Goal: Transaction & Acquisition: Purchase product/service

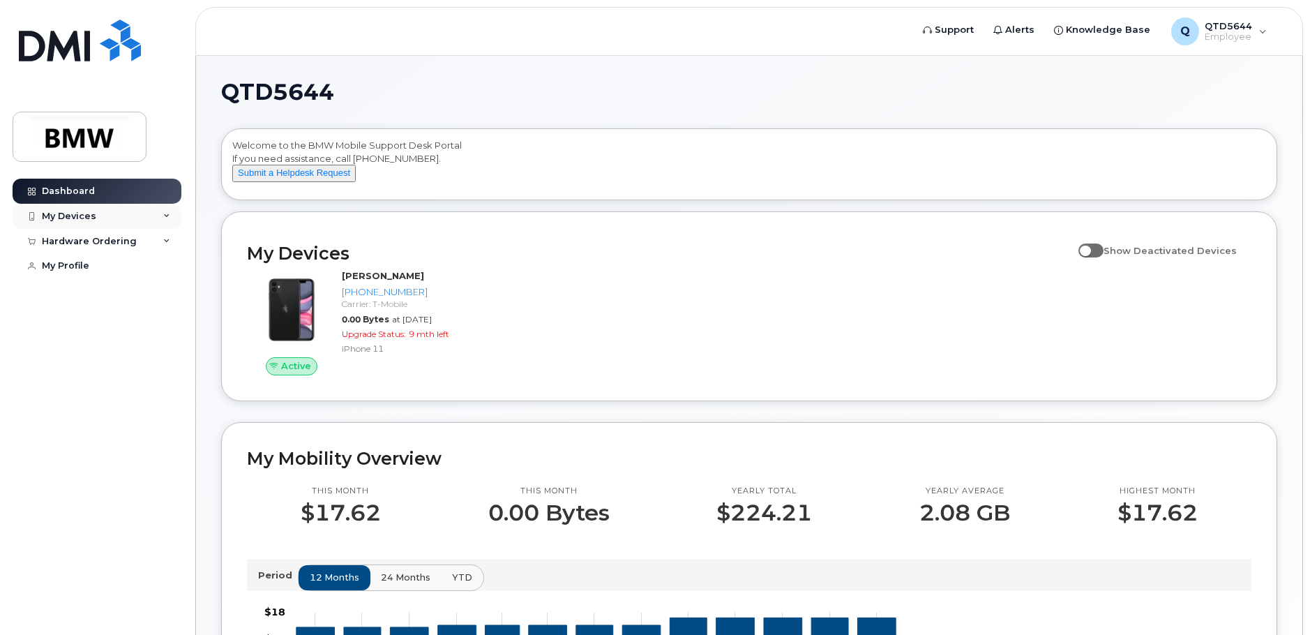
click at [75, 220] on div "My Devices" at bounding box center [69, 216] width 54 height 11
click at [114, 212] on div "My Devices" at bounding box center [97, 216] width 169 height 25
click at [114, 240] on div "Hardware Ordering" at bounding box center [89, 241] width 95 height 11
click at [77, 264] on div "My Orders" at bounding box center [73, 266] width 50 height 13
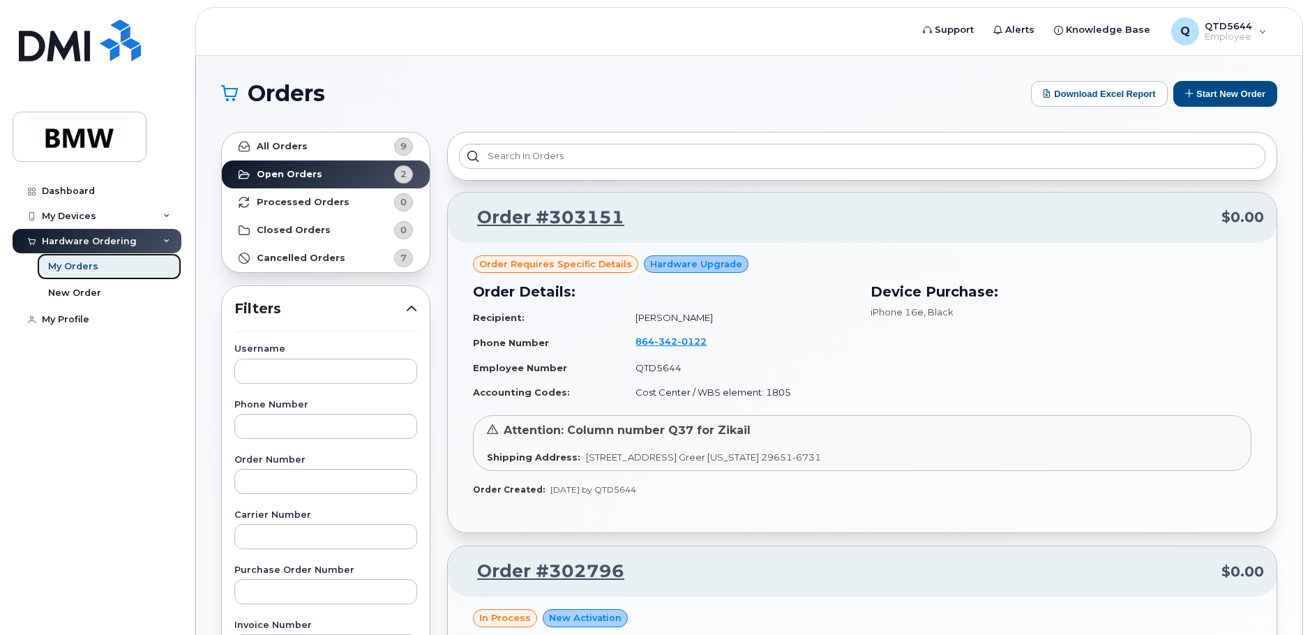
scroll to position [279, 0]
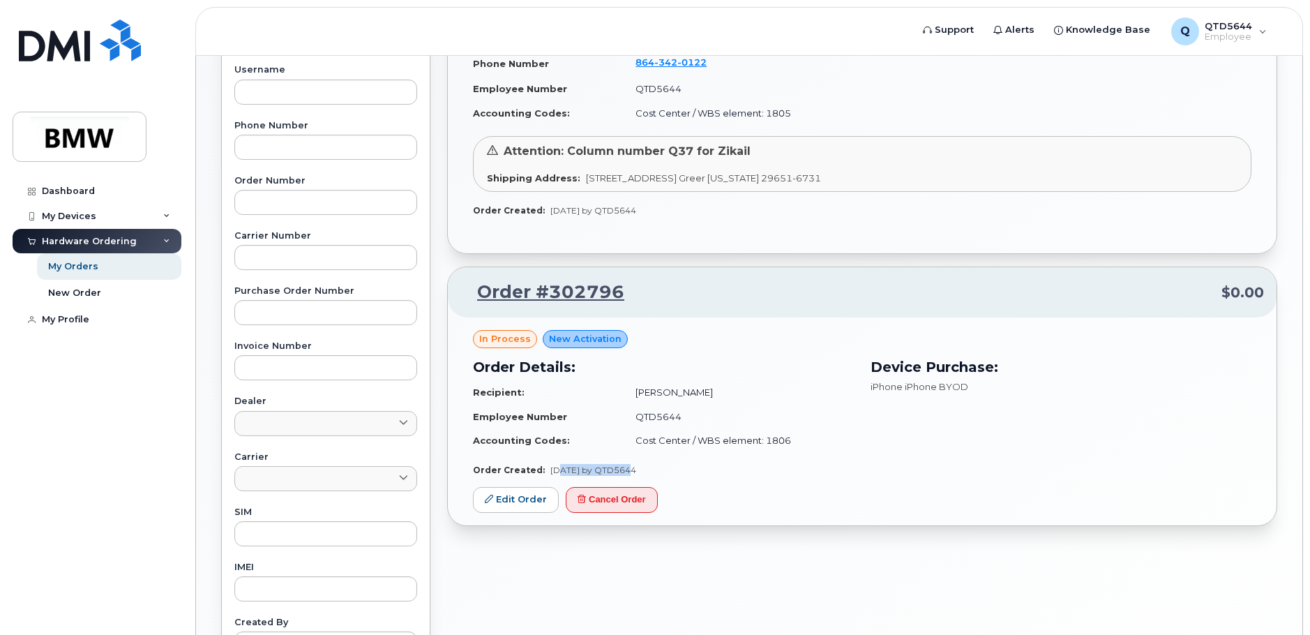
drag, startPoint x: 555, startPoint y: 471, endPoint x: 614, endPoint y: 465, distance: 60.3
click at [614, 465] on span "Oct 07, 2025 by QTD5644" at bounding box center [593, 470] width 86 height 10
click at [988, 469] on div "Order Created: Oct 07, 2025 by QTD5644" at bounding box center [862, 470] width 778 height 12
drag, startPoint x: 697, startPoint y: 462, endPoint x: 554, endPoint y: 372, distance: 168.9
click at [541, 375] on div "in process New Activation Order Details: Recipient: Zikail Livingston Employee …" at bounding box center [862, 403] width 778 height 146
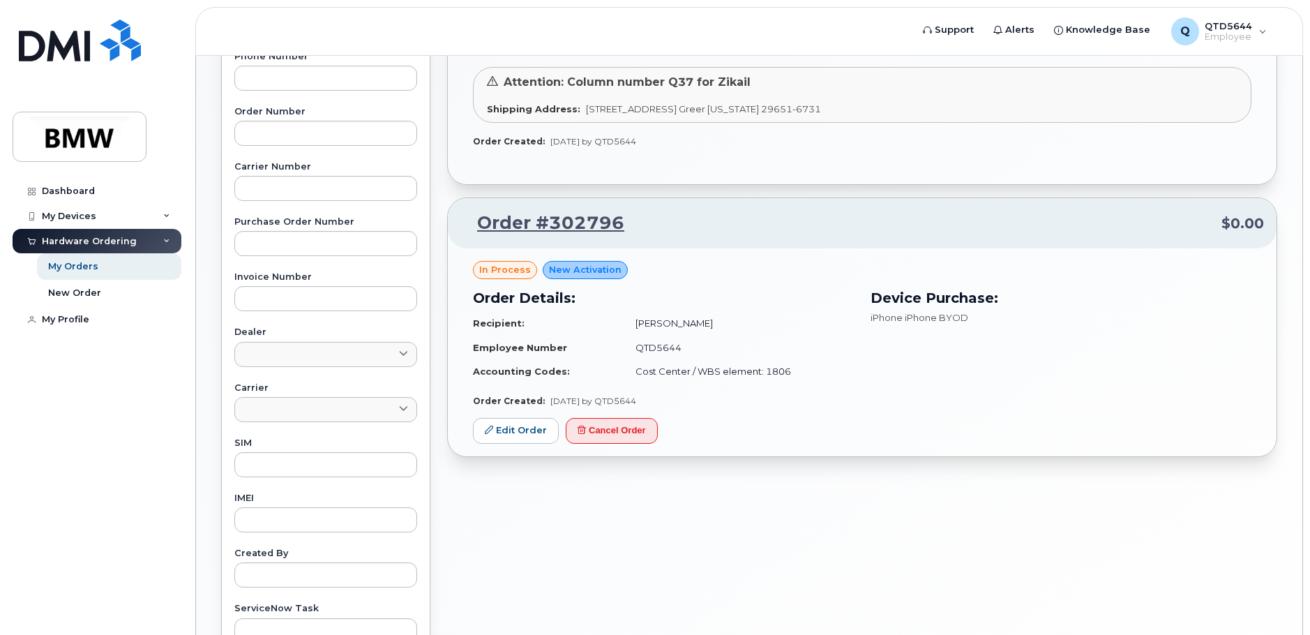
scroll to position [349, 0]
drag, startPoint x: 602, startPoint y: 440, endPoint x: 789, endPoint y: 49, distance: 433.7
click at [602, 439] on button "Cancel Order" at bounding box center [612, 430] width 92 height 26
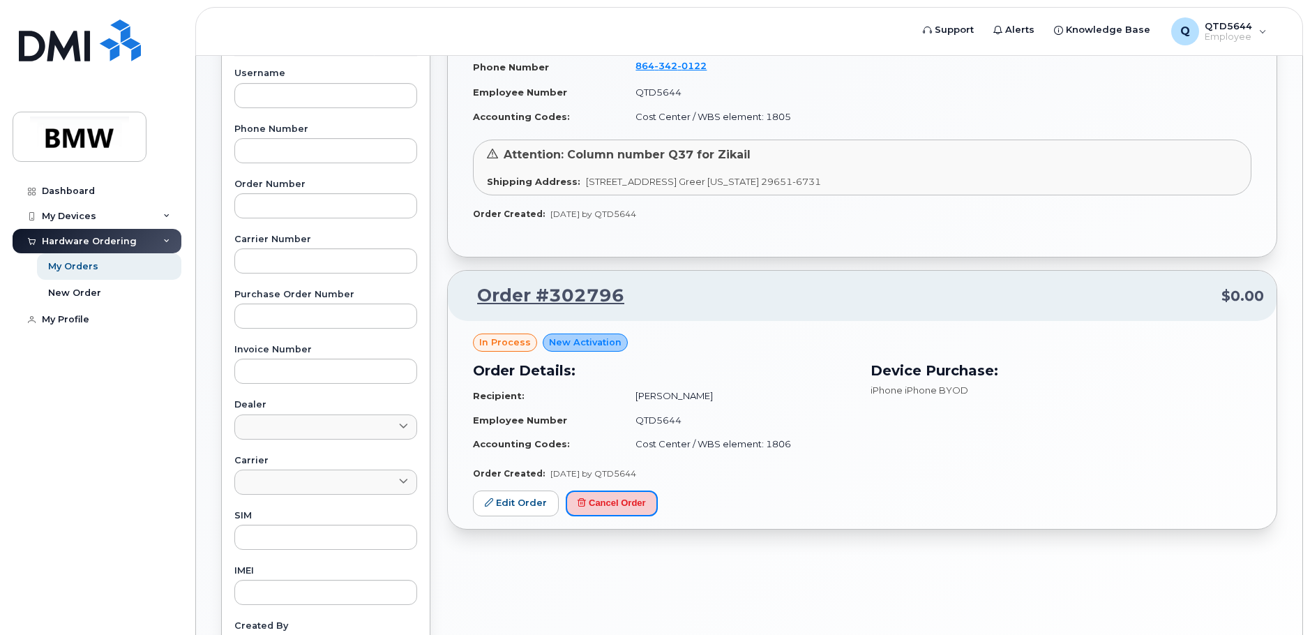
scroll to position [418, 0]
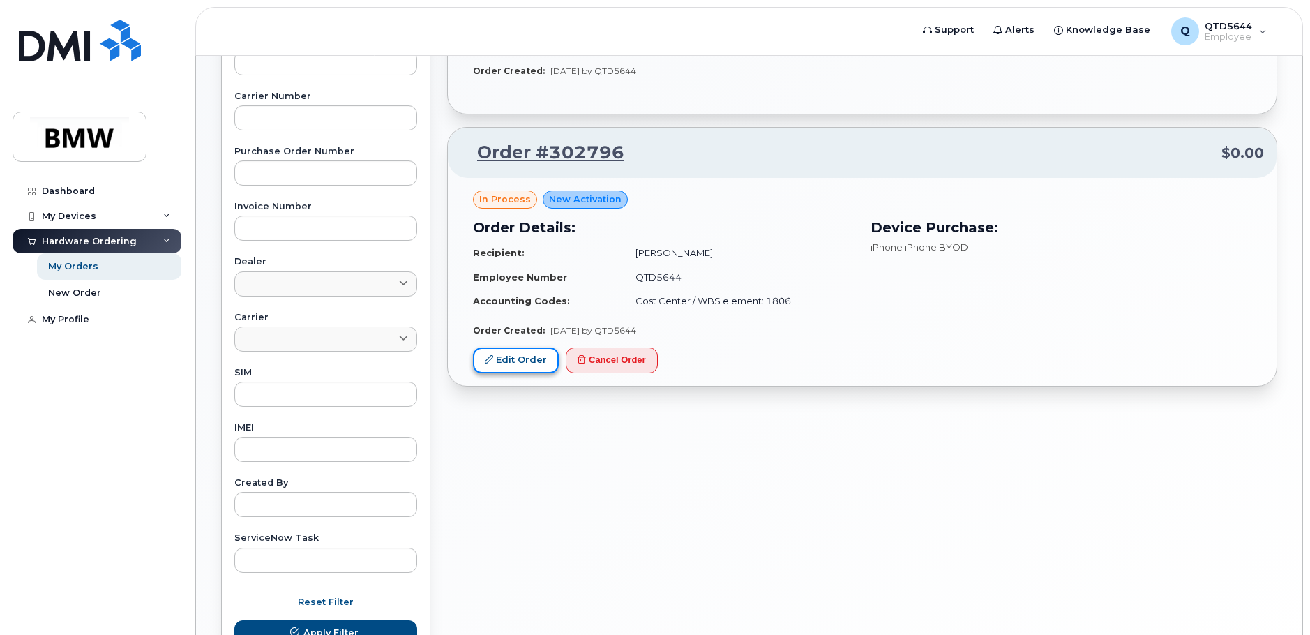
click at [520, 347] on link "Edit Order" at bounding box center [516, 360] width 86 height 26
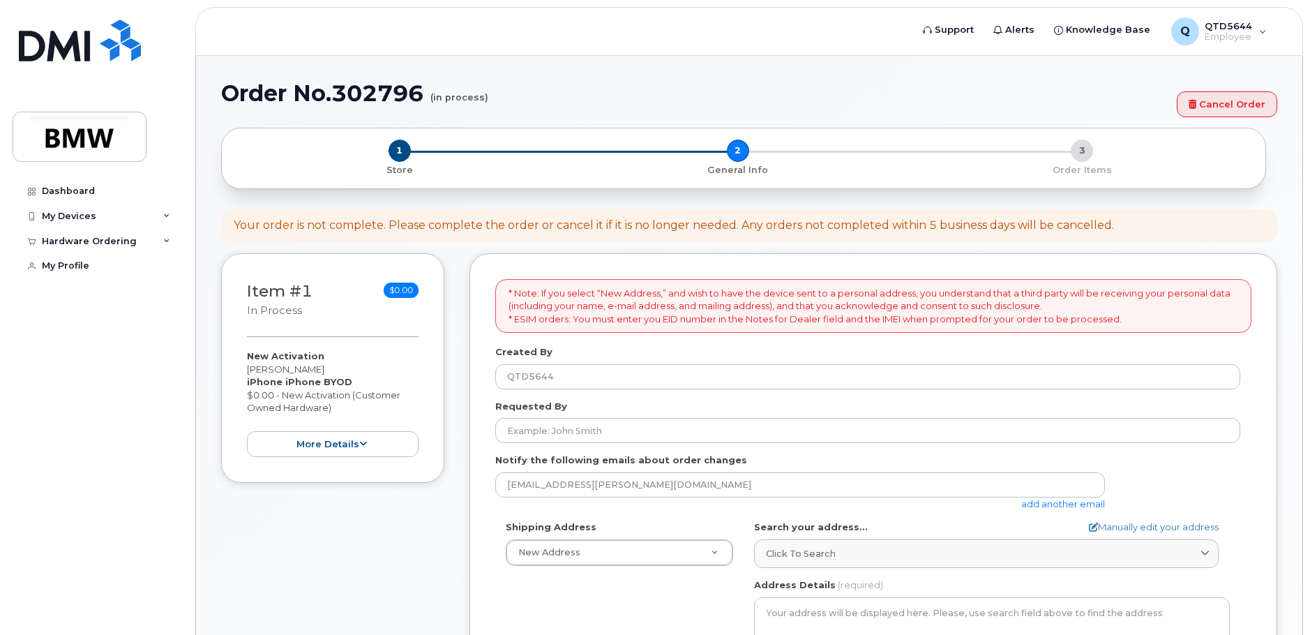
select select
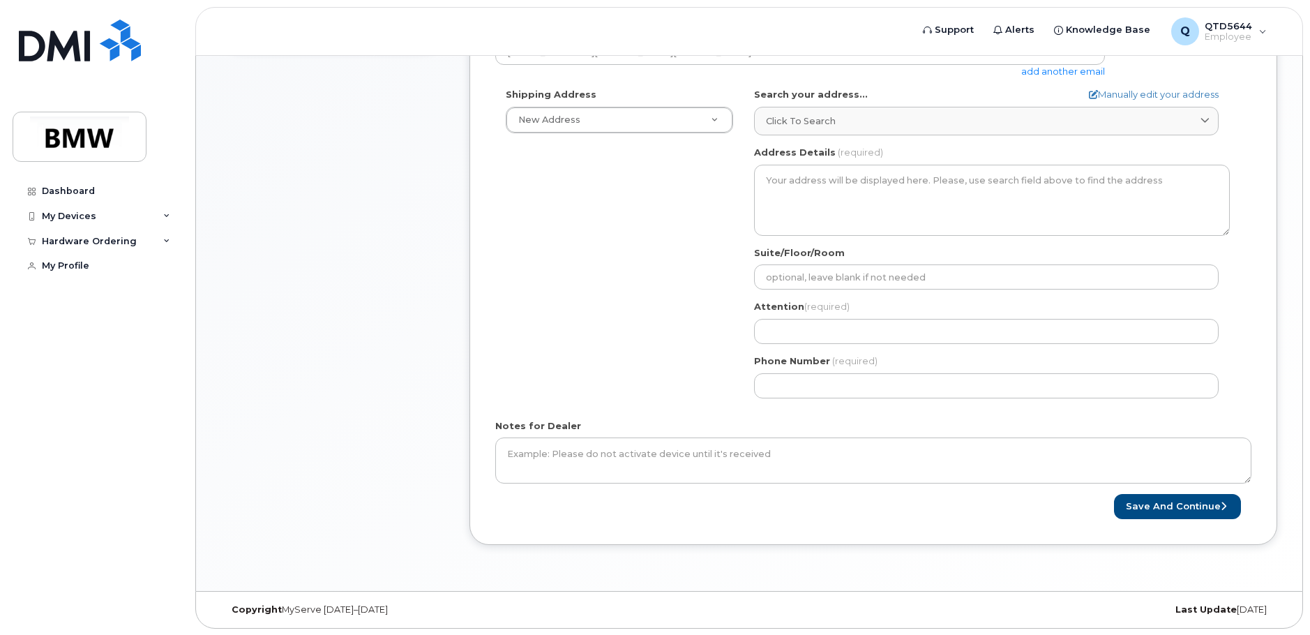
scroll to position [84, 0]
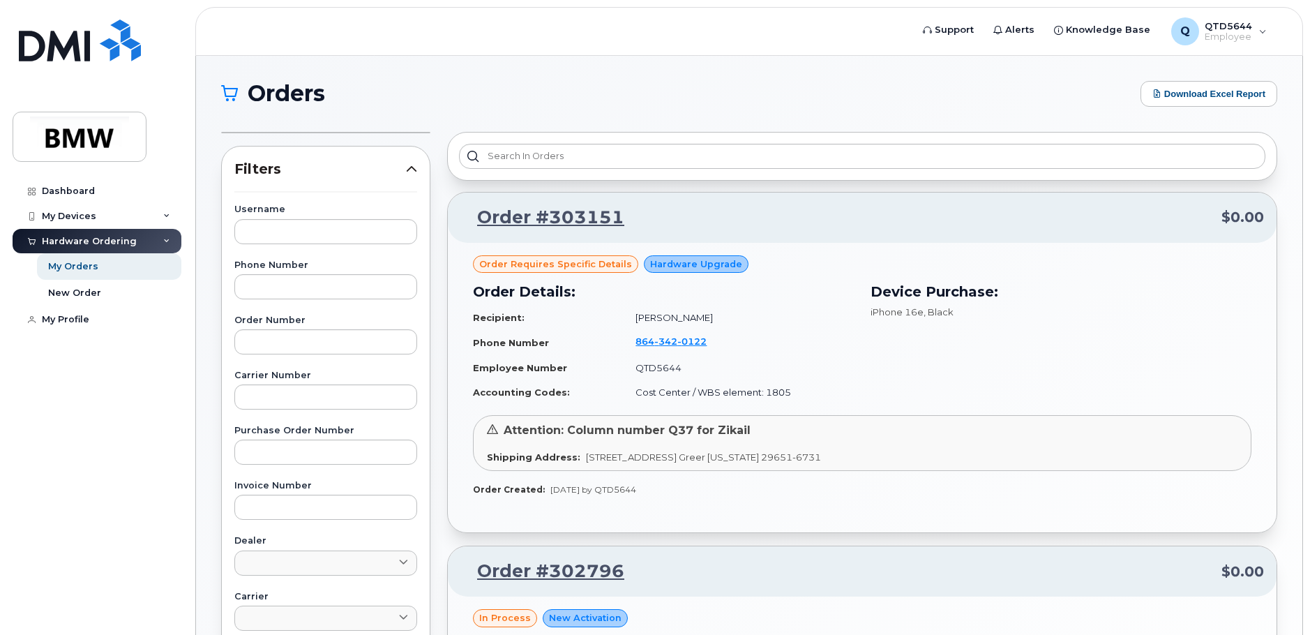
click at [60, 251] on div "Hardware Ordering" at bounding box center [97, 241] width 169 height 25
click at [105, 246] on div "Hardware Ordering" at bounding box center [89, 241] width 95 height 11
click at [76, 269] on div "My Orders" at bounding box center [73, 266] width 50 height 13
click at [167, 270] on link "My Orders" at bounding box center [109, 266] width 144 height 27
click at [77, 270] on div "My Orders" at bounding box center [73, 266] width 50 height 13
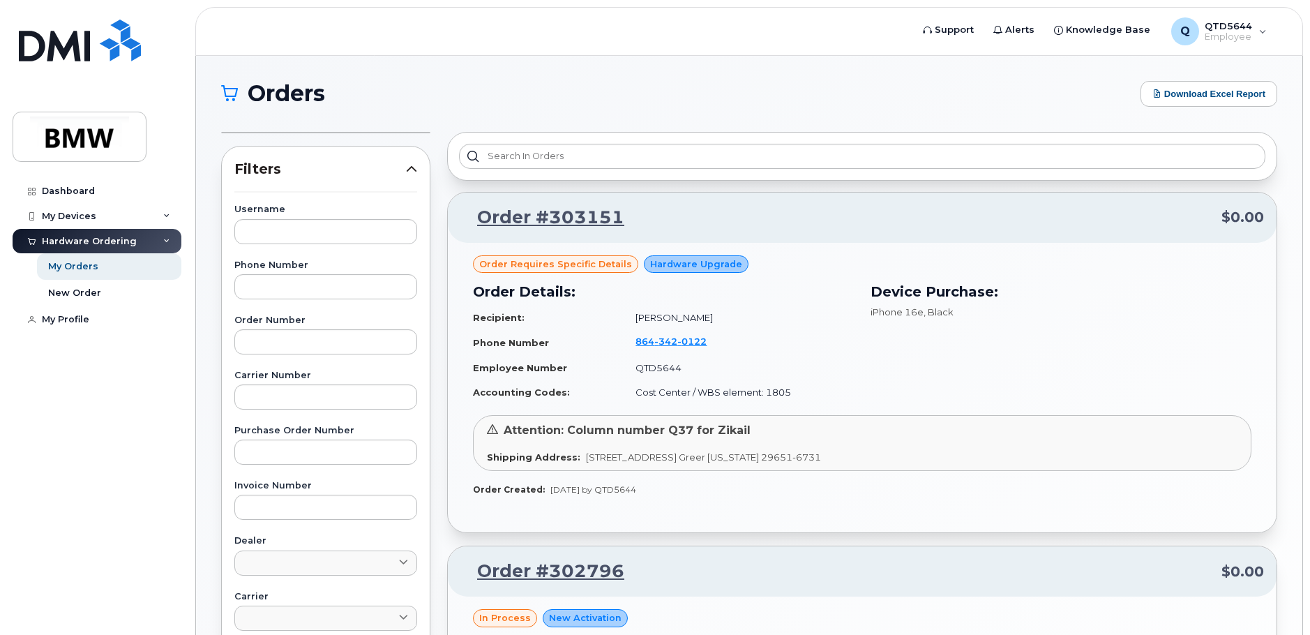
click at [89, 247] on div "Hardware Ordering" at bounding box center [97, 241] width 169 height 25
click at [82, 265] on div "My Orders" at bounding box center [73, 266] width 50 height 13
click at [85, 284] on link "New Order" at bounding box center [109, 293] width 144 height 27
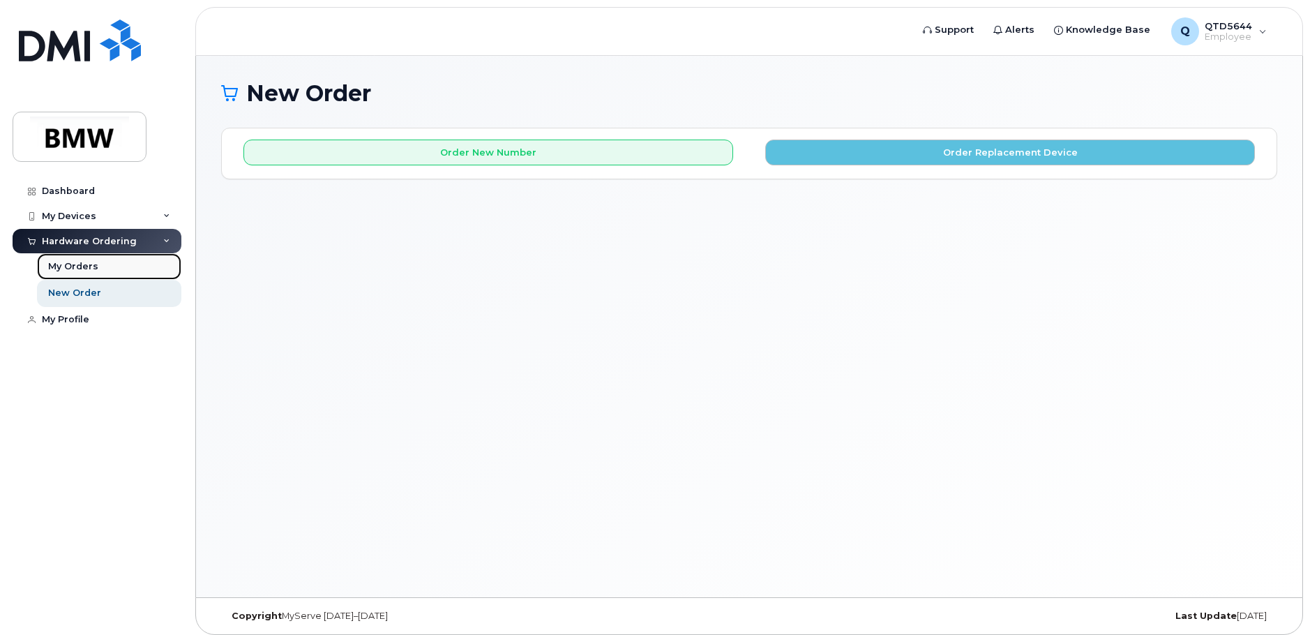
click at [110, 273] on link "My Orders" at bounding box center [109, 266] width 144 height 27
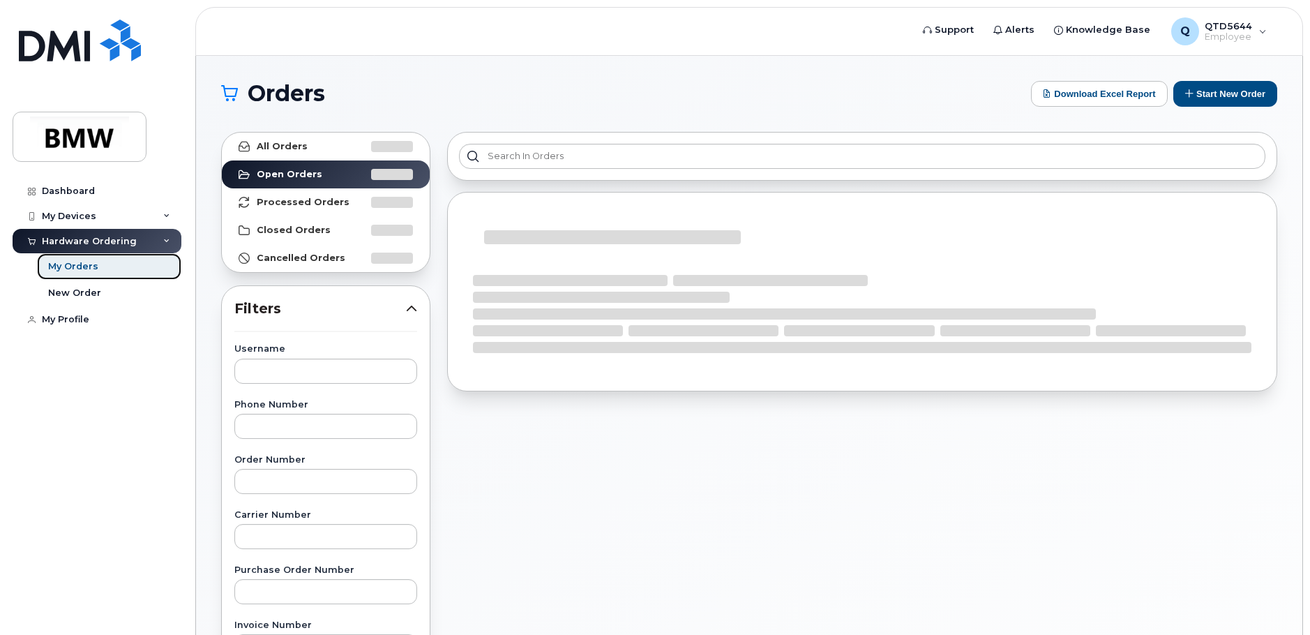
click at [95, 271] on div "My Orders" at bounding box center [73, 266] width 50 height 13
